Goal: Task Accomplishment & Management: Manage account settings

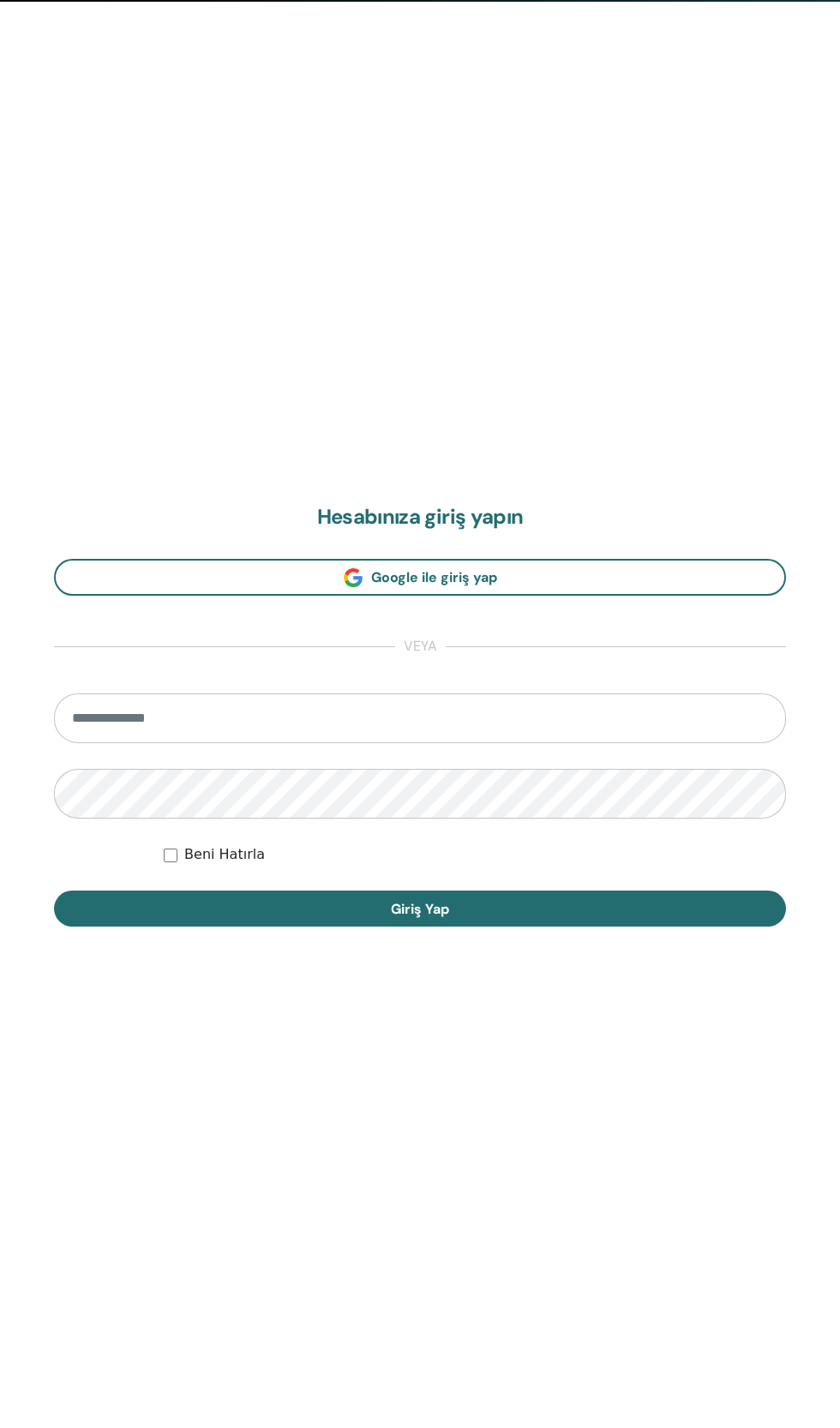
scroll to position [1428, 0]
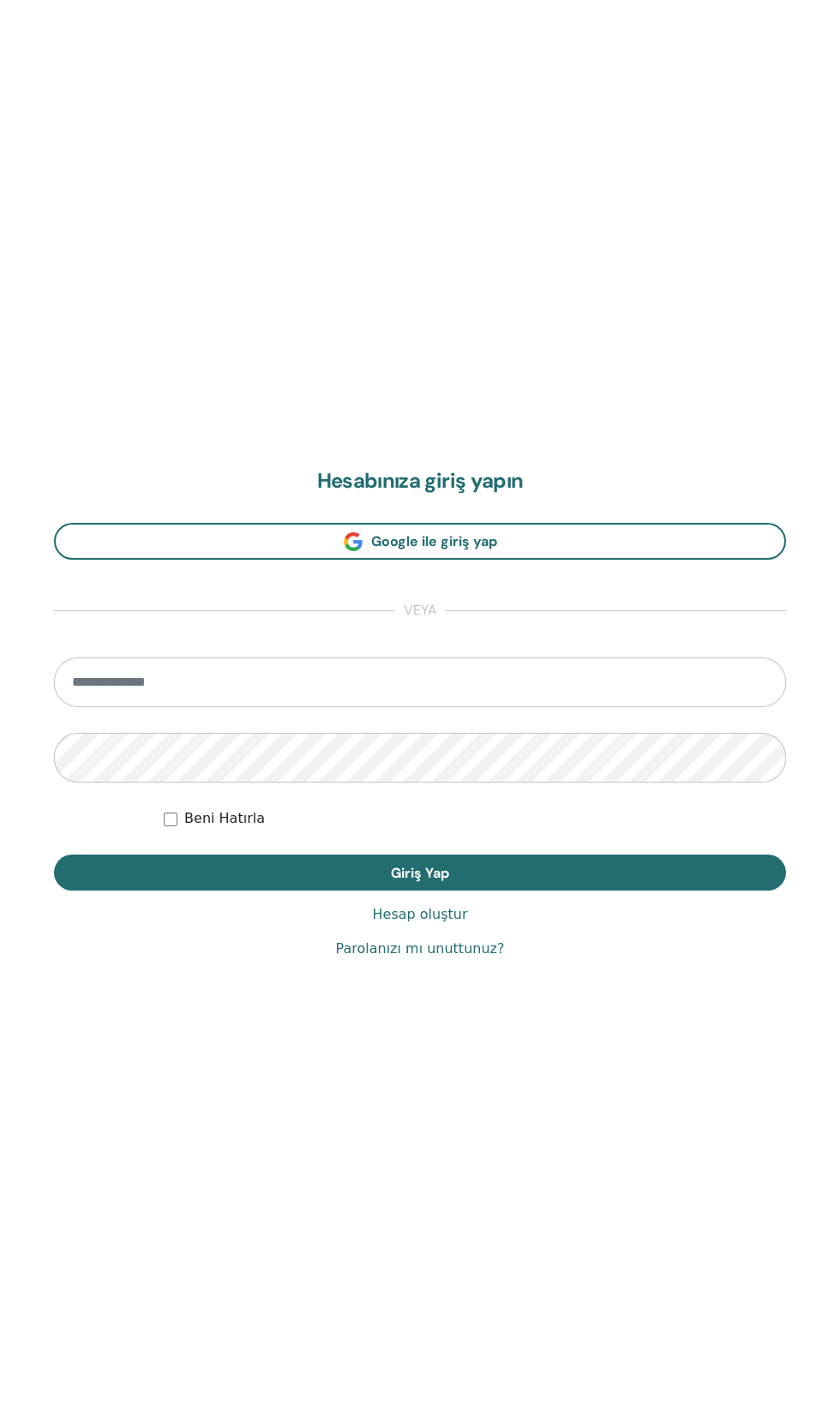
click at [311, 682] on input "email" at bounding box center [420, 682] width 732 height 50
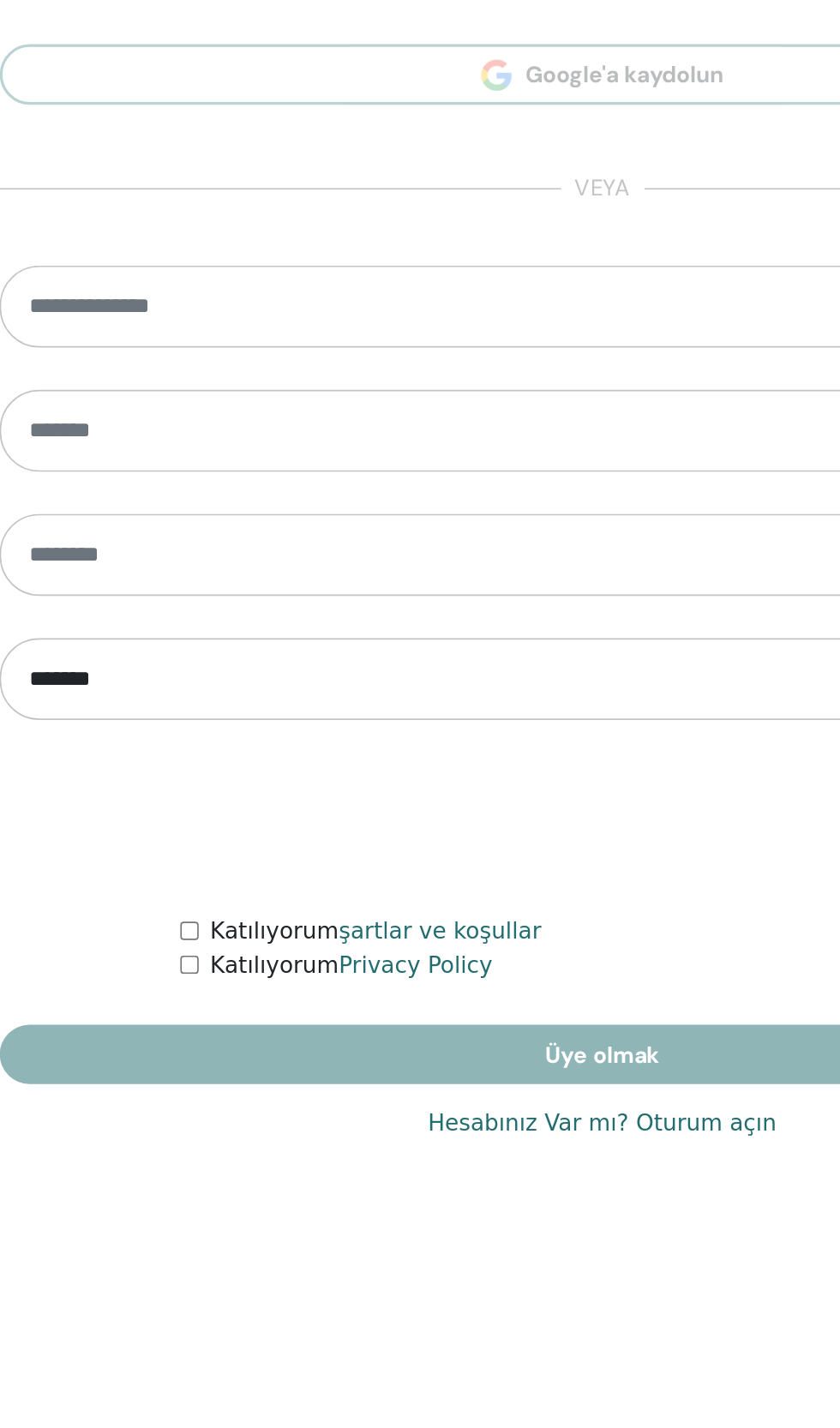
scroll to position [1307, 0]
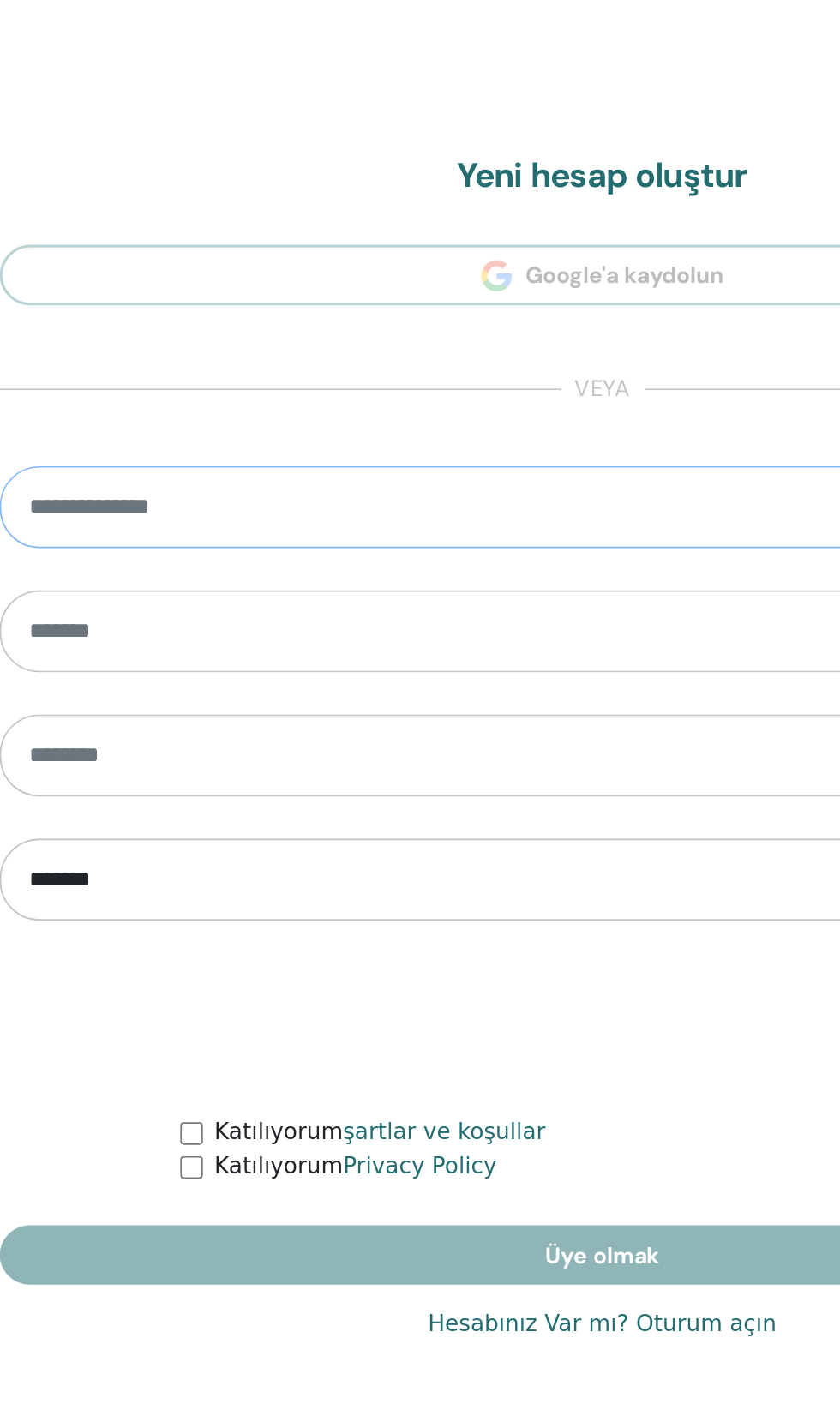
click at [315, 677] on input "email" at bounding box center [420, 682] width 732 height 50
type input "*"
click at [494, 1186] on link "Hesabınız Var mı? Oturum açın" at bounding box center [420, 1178] width 212 height 20
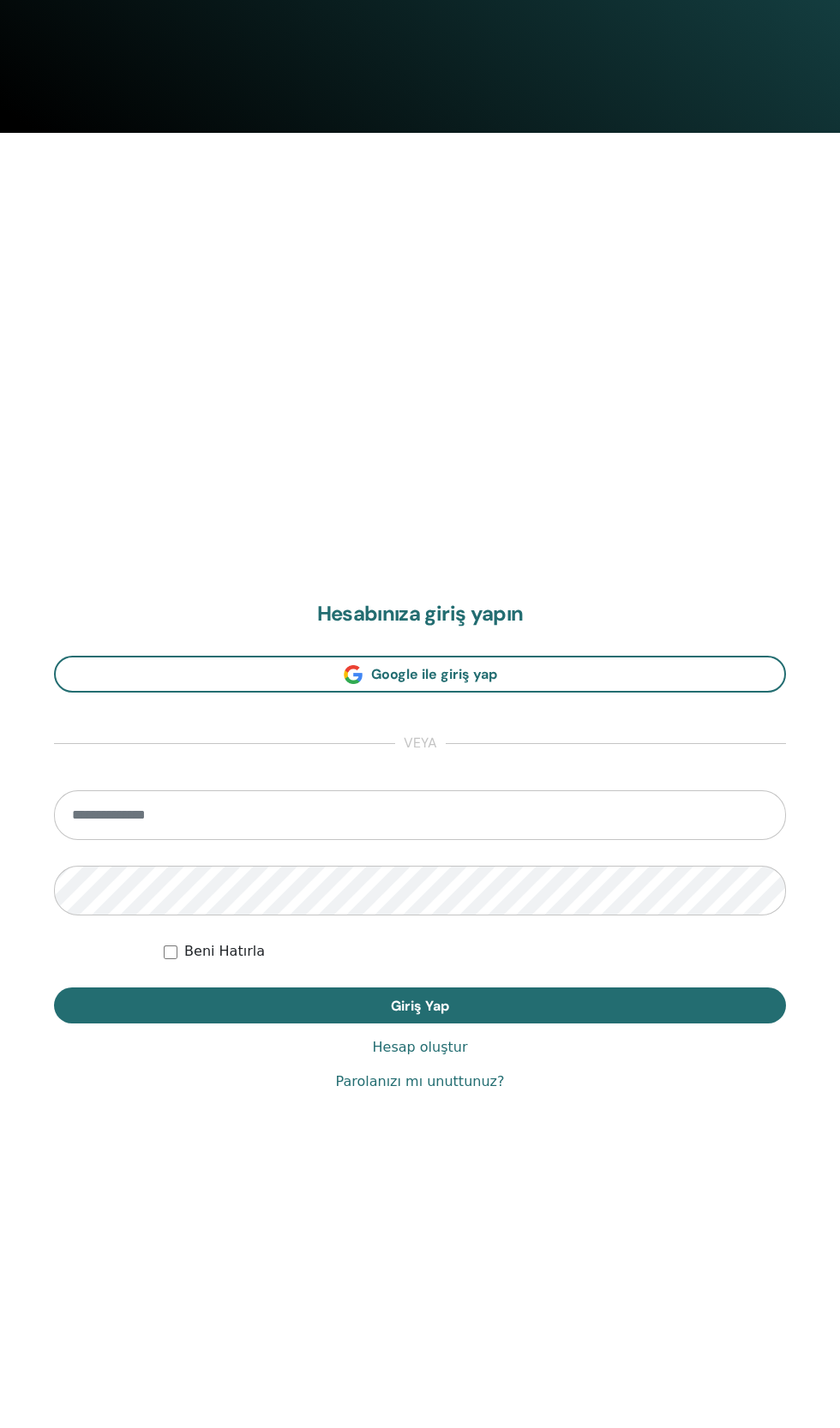
scroll to position [1397, 0]
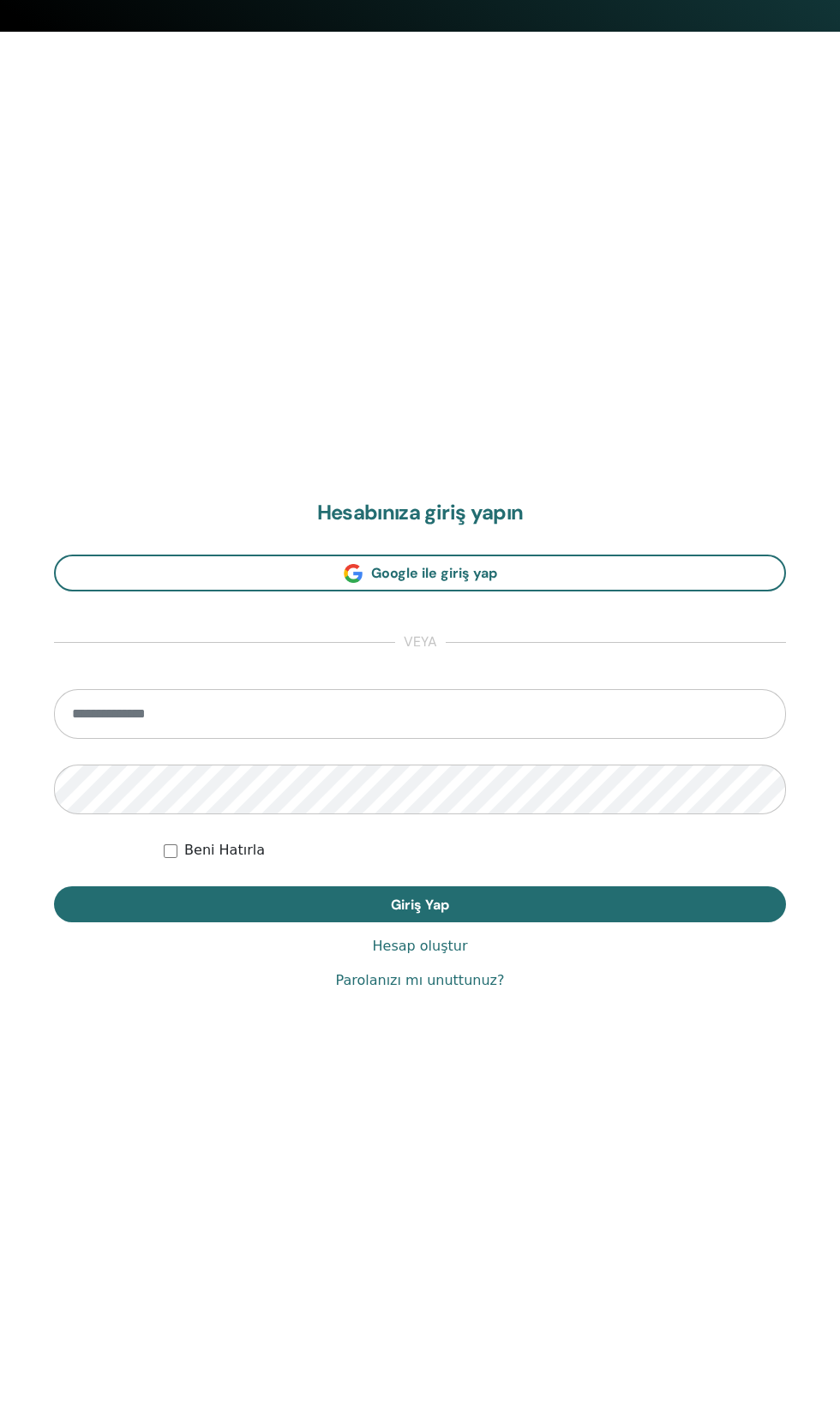
click at [563, 713] on input "email" at bounding box center [420, 714] width 732 height 50
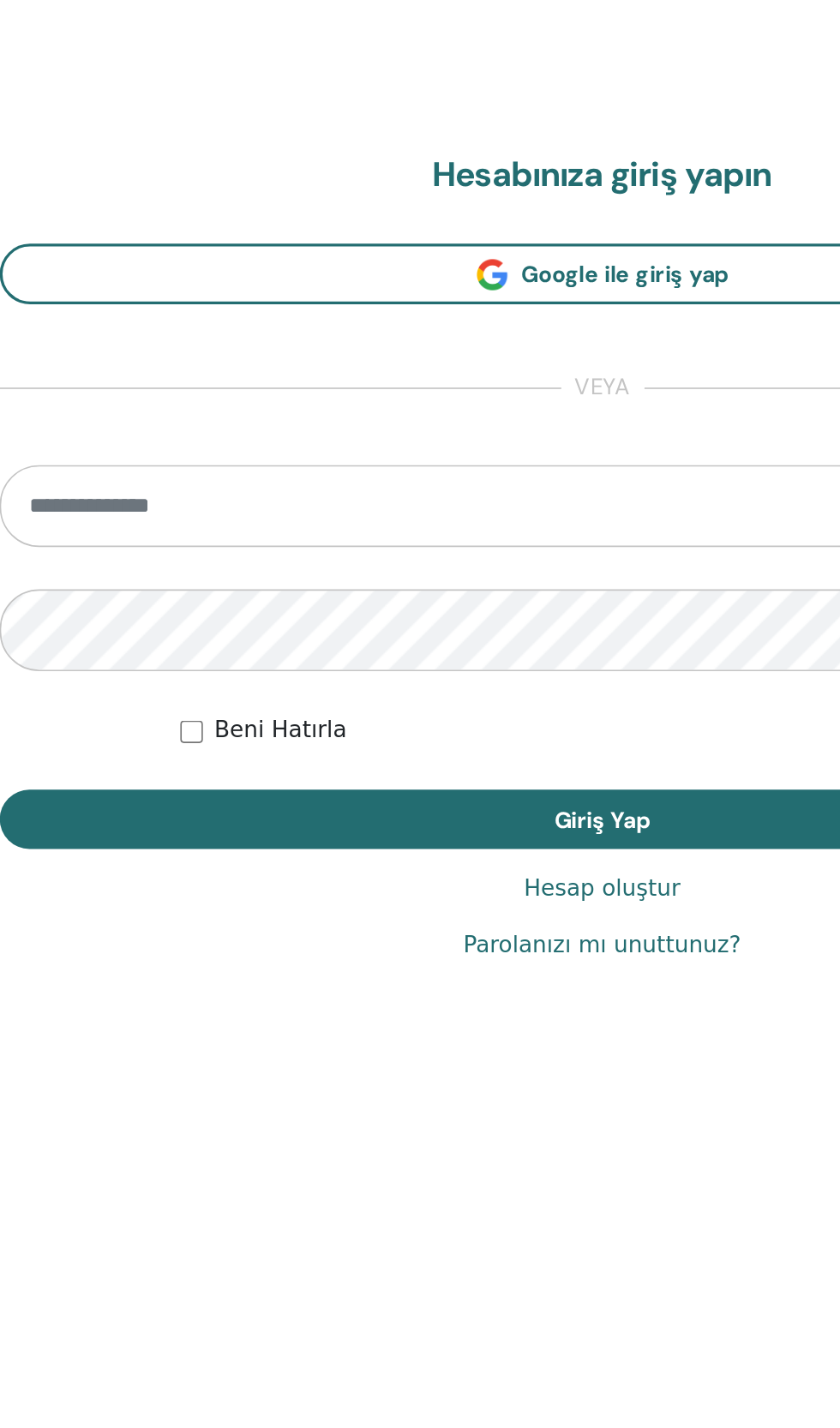
click at [334, 717] on input "email" at bounding box center [420, 714] width 732 height 50
type input "**********"
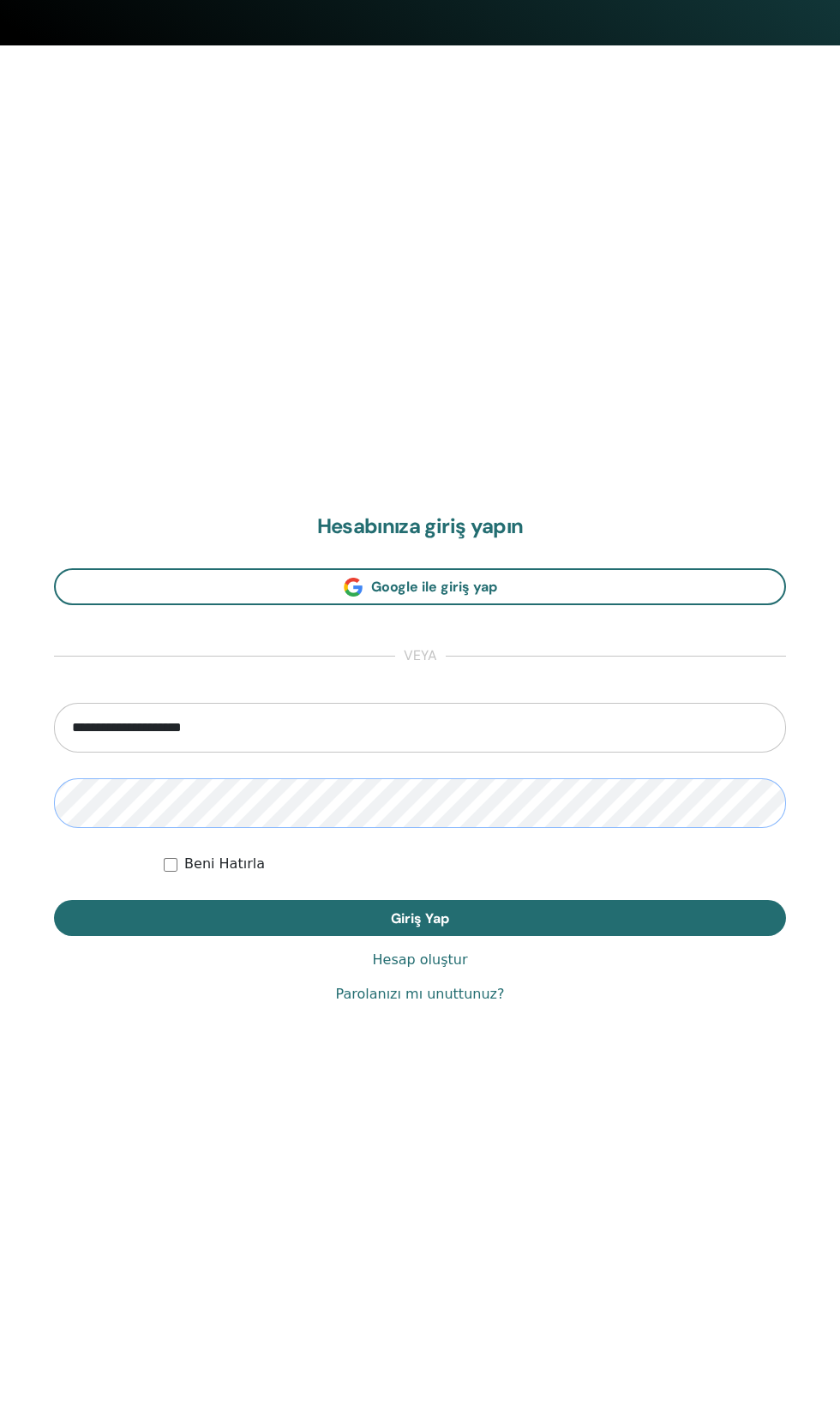
scroll to position [1379, 0]
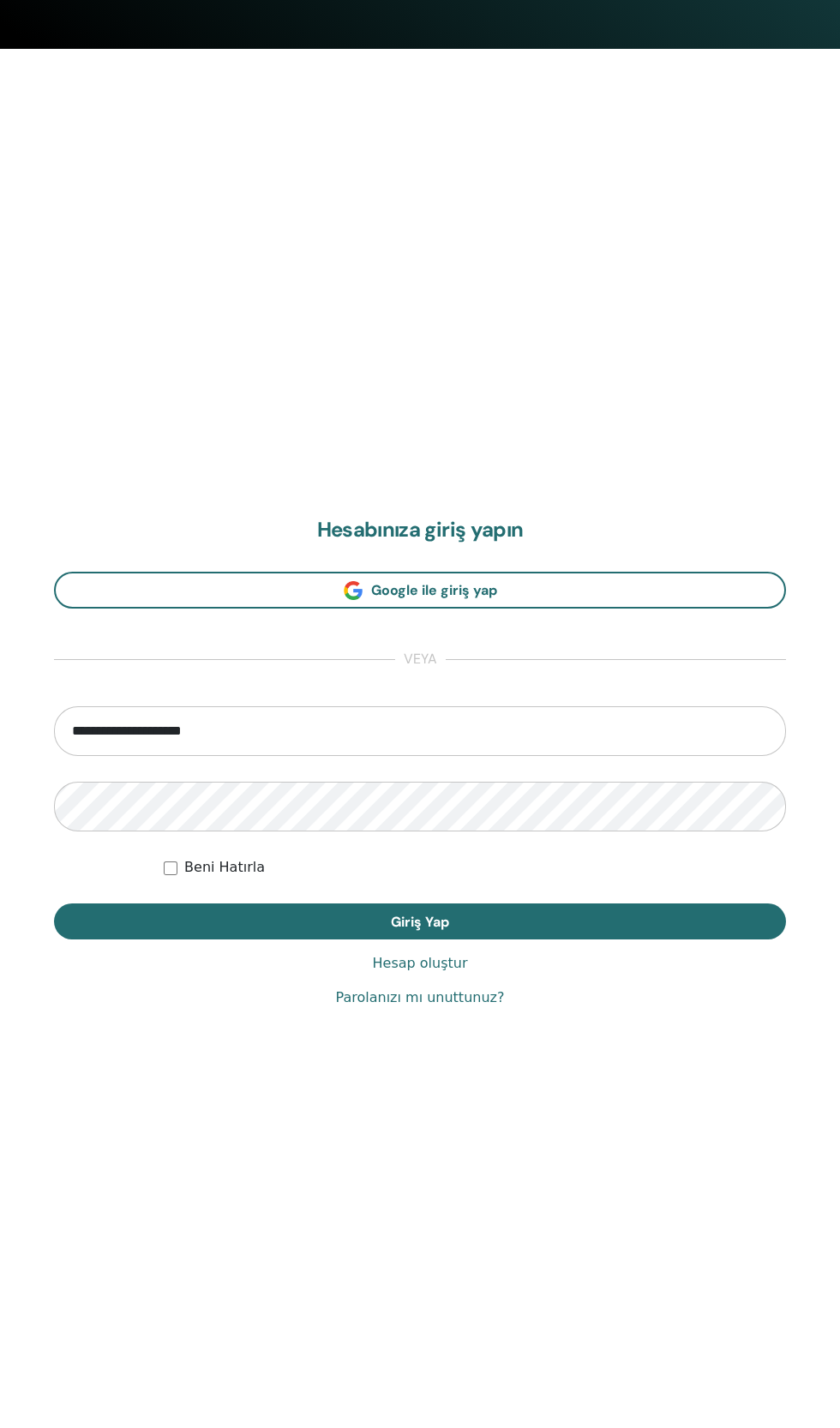
click at [459, 927] on button "Giriş Yap" at bounding box center [420, 921] width 732 height 36
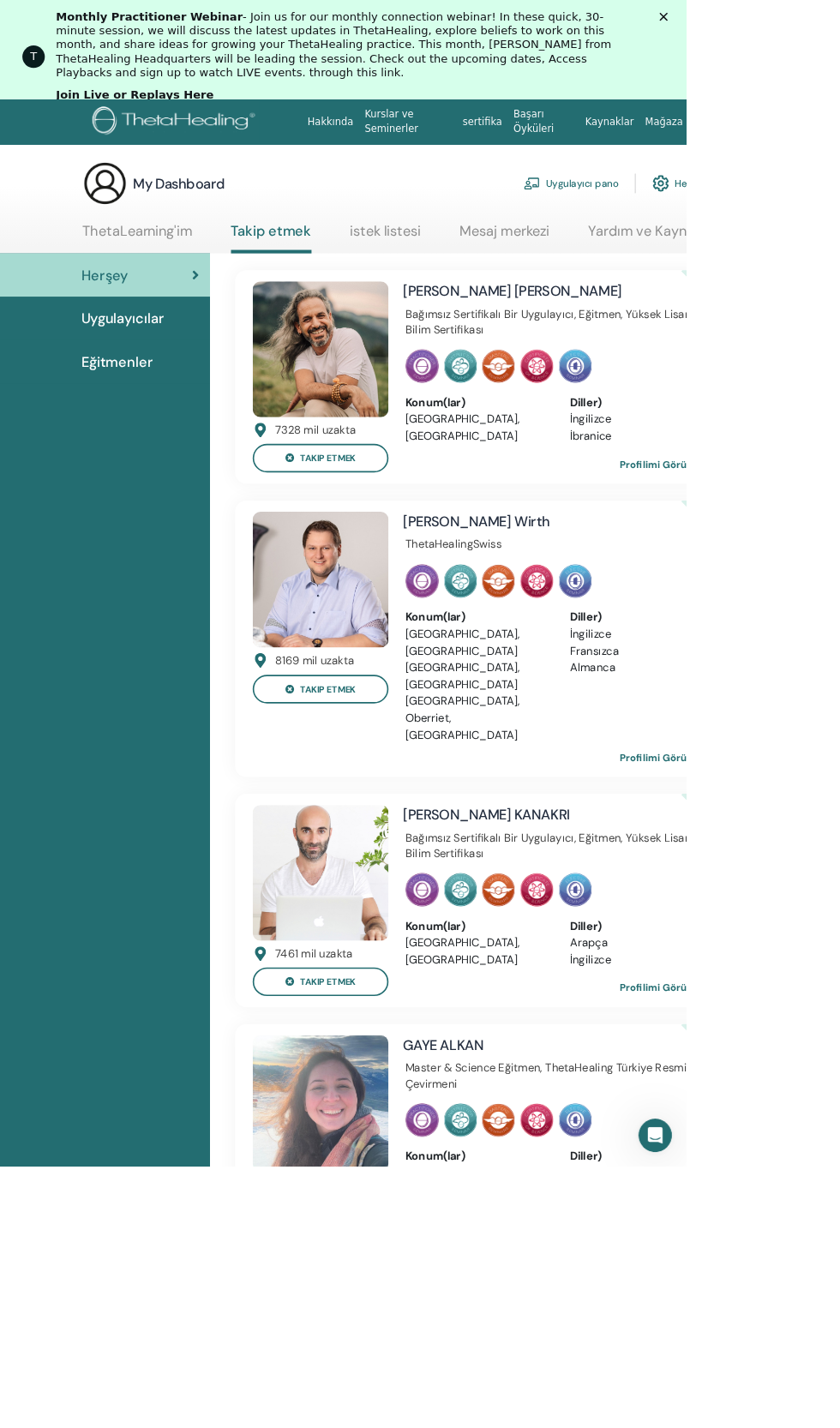
click at [198, 277] on link "ThetaLearning'im" at bounding box center [168, 289] width 135 height 33
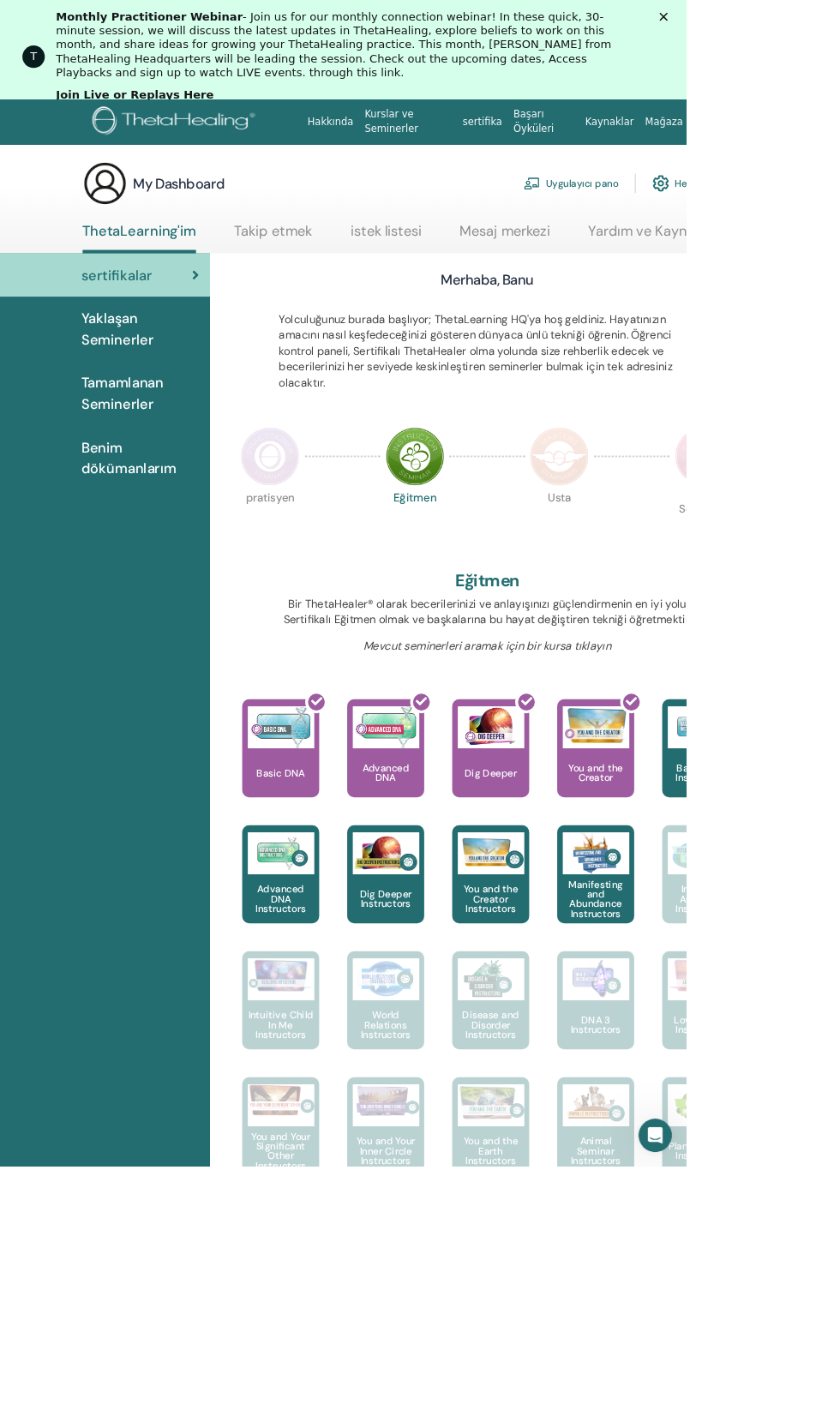
click at [201, 583] on span "Benim dökümanlarım" at bounding box center [171, 561] width 144 height 51
